Goal: Check status: Verify the current state of an ongoing process or item

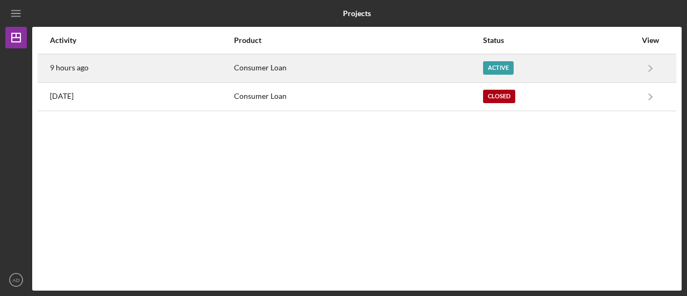
click at [124, 67] on div "9 hours ago" at bounding box center [141, 68] width 183 height 27
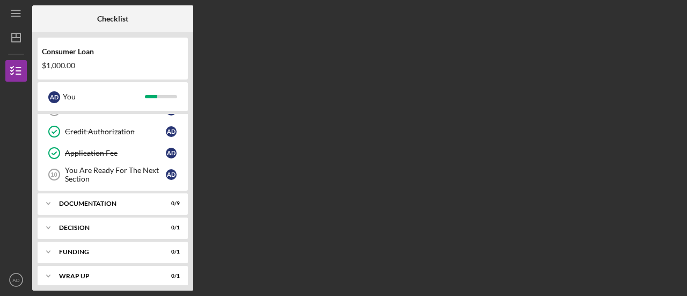
scroll to position [190, 0]
